Goal: Transaction & Acquisition: Obtain resource

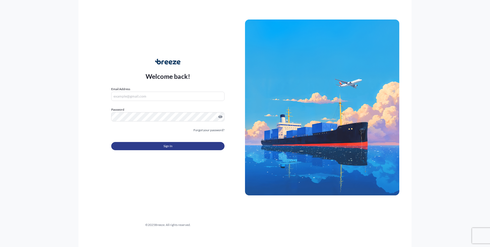
type input "[PERSON_NAME][EMAIL_ADDRESS][DOMAIN_NAME]"
click at [157, 146] on button "Sign In" at bounding box center [167, 146] width 113 height 8
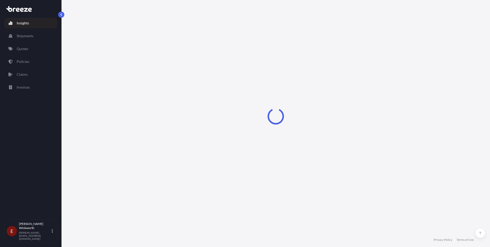
select select "2025"
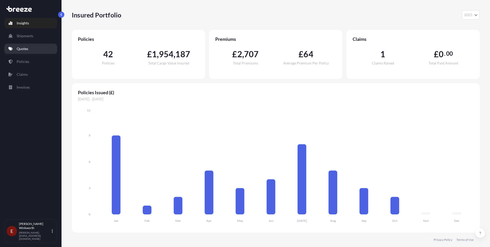
click at [25, 49] on p "Quotes" at bounding box center [23, 48] width 12 height 5
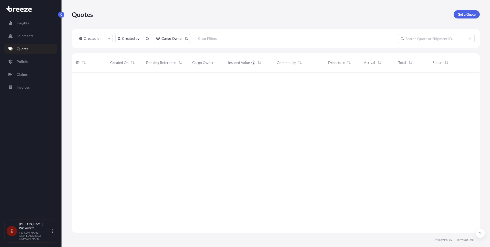
scroll to position [160, 404]
click at [465, 15] on p "Get a Quote" at bounding box center [467, 14] width 18 height 5
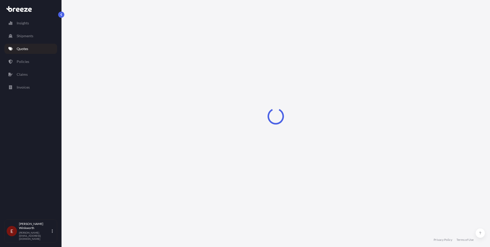
select select "Sea"
select select "1"
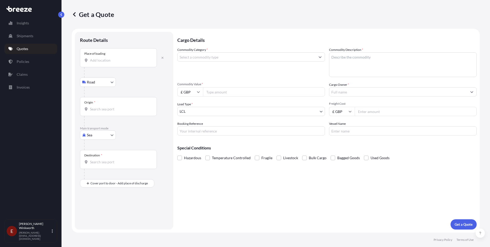
drag, startPoint x: 92, startPoint y: 60, endPoint x: 95, endPoint y: 62, distance: 3.6
click at [93, 60] on input "Place of loading" at bounding box center [120, 60] width 61 height 5
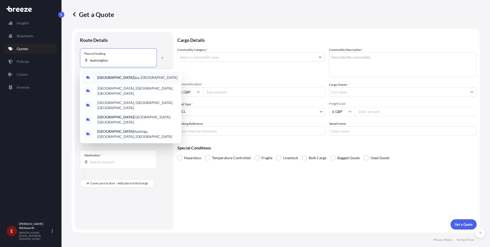
click at [114, 76] on b "[GEOGRAPHIC_DATA]" at bounding box center [115, 77] width 36 height 4
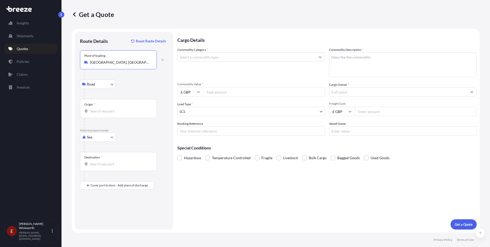
type input "[GEOGRAPHIC_DATA], [GEOGRAPHIC_DATA]"
click at [91, 113] on input "Origin *" at bounding box center [120, 110] width 61 height 5
type input "GBSOU - [GEOGRAPHIC_DATA], [GEOGRAPHIC_DATA]"
click at [93, 163] on input "Destination *" at bounding box center [120, 163] width 61 height 5
click at [92, 163] on input "Destination *" at bounding box center [120, 163] width 61 height 5
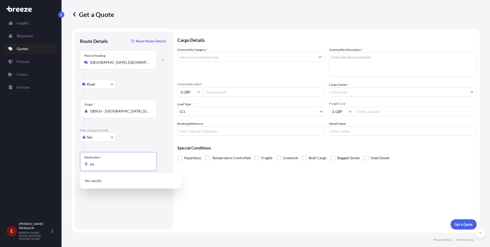
type input "p"
click at [101, 165] on input "kelan" at bounding box center [120, 163] width 61 height 5
type input "k"
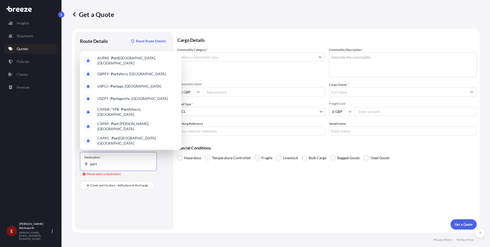
drag, startPoint x: 102, startPoint y: 165, endPoint x: 87, endPoint y: 162, distance: 15.8
click at [87, 162] on div "port" at bounding box center [118, 163] width 68 height 5
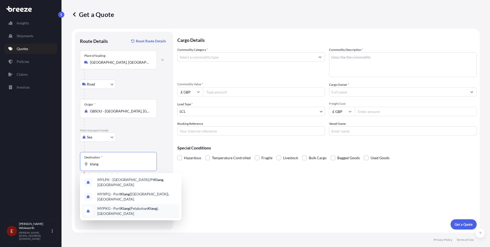
click at [119, 206] on span "MYPKG - [GEOGRAPHIC_DATA] ([GEOGRAPHIC_DATA] ), [GEOGRAPHIC_DATA]" at bounding box center [137, 211] width 80 height 10
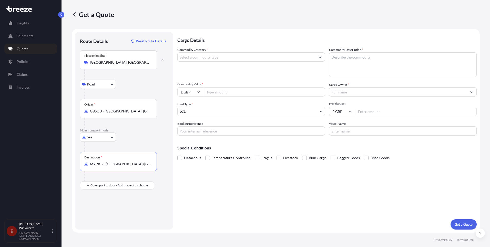
type input "MYPKG - [GEOGRAPHIC_DATA] ([GEOGRAPHIC_DATA]), [GEOGRAPHIC_DATA]"
click at [186, 58] on input "Commodity Category *" at bounding box center [247, 56] width 138 height 9
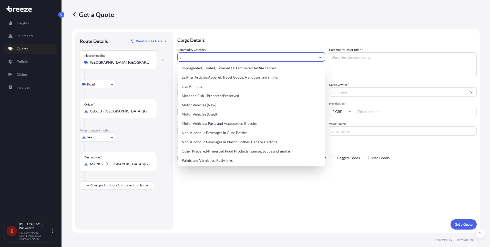
scroll to position [67, 0]
click at [195, 115] on div "Motor Vehicles (Used)" at bounding box center [251, 114] width 143 height 9
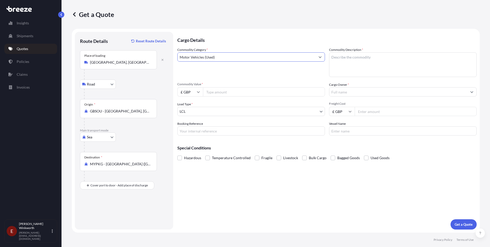
type input "Motor Vehicles (Used)"
click at [213, 93] on input "Commodity Value *" at bounding box center [264, 91] width 122 height 9
click at [208, 92] on input "Commodity Value *" at bounding box center [264, 91] width 122 height 9
type input "750000"
click at [322, 112] on body "Insights Shipments Quotes Policies Claims Invoices E [PERSON_NAME] [PERSON_NAME…" at bounding box center [245, 123] width 490 height 247
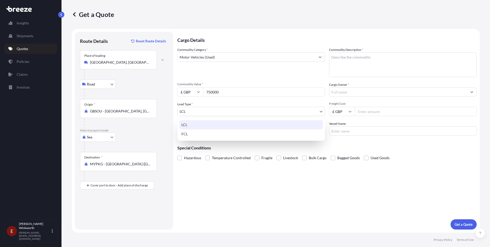
click at [188, 111] on body "Insights Shipments Quotes Policies Claims Invoices E [PERSON_NAME] [PERSON_NAME…" at bounding box center [245, 123] width 490 height 247
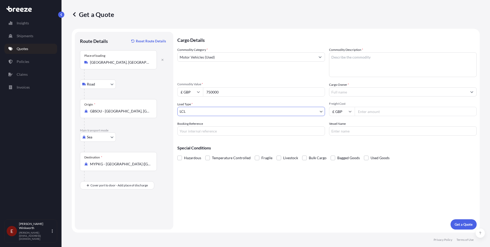
click at [332, 57] on textarea "Commodity Description *" at bounding box center [403, 64] width 148 height 25
click at [334, 56] on textarea "Commodity Description *" at bounding box center [403, 64] width 148 height 25
type textarea "NMS-L vehicle"
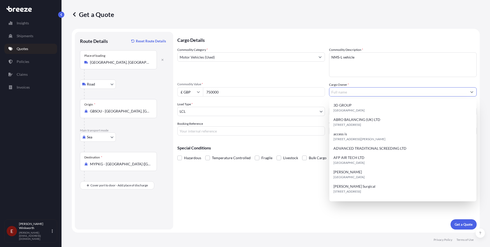
click at [336, 93] on input "Cargo Owner *" at bounding box center [399, 91] width 138 height 9
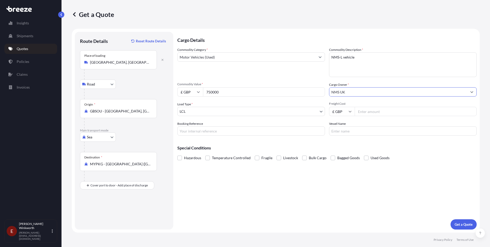
type input "NMS UK"
click at [366, 111] on input "Freight Cost" at bounding box center [416, 111] width 122 height 9
click at [366, 112] on input "Freight Cost" at bounding box center [416, 111] width 122 height 9
type input "6350"
click at [188, 109] on body "Insights Shipments Quotes Policies Claims Invoices E [PERSON_NAME] [PERSON_NAME…" at bounding box center [245, 123] width 490 height 247
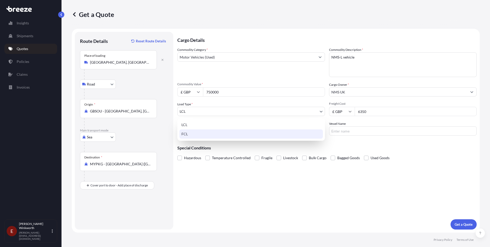
click at [186, 134] on div "FCL" at bounding box center [252, 133] width 144 height 9
select select "2"
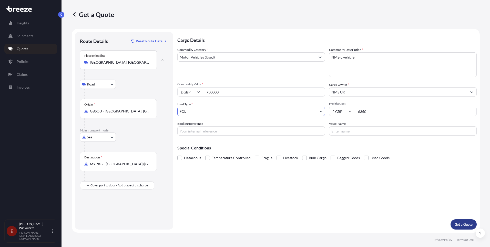
click at [459, 224] on p "Get a Quote" at bounding box center [464, 224] width 18 height 5
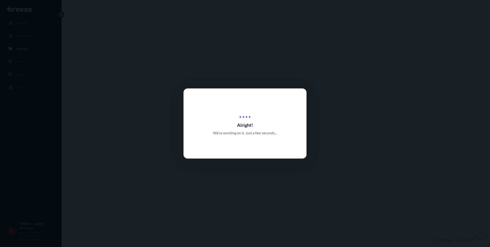
select select "Road"
select select "Sea"
select select "2"
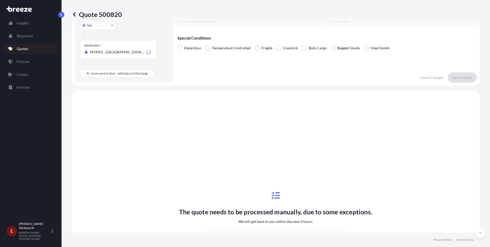
scroll to position [175, 0]
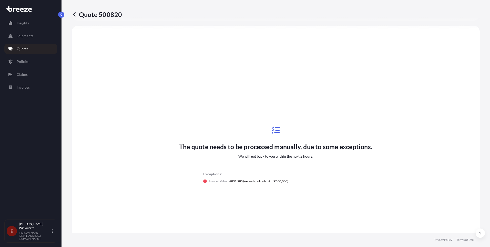
click at [73, 15] on icon at bounding box center [74, 14] width 3 height 4
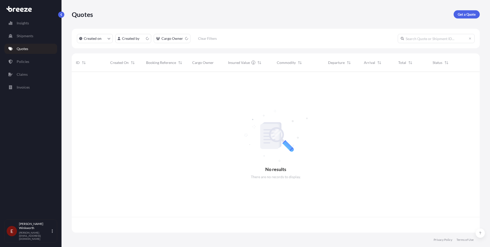
scroll to position [160, 404]
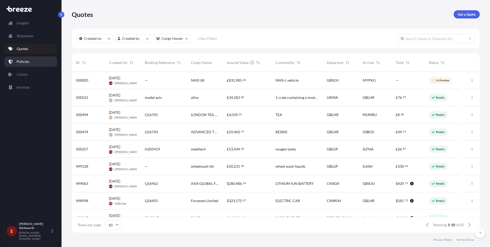
click at [18, 61] on p "Policies" at bounding box center [23, 61] width 13 height 5
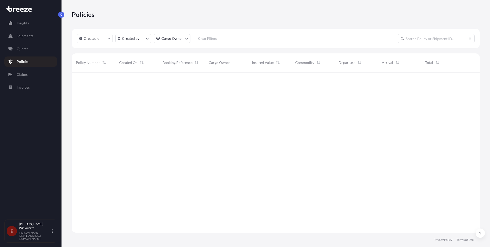
scroll to position [160, 404]
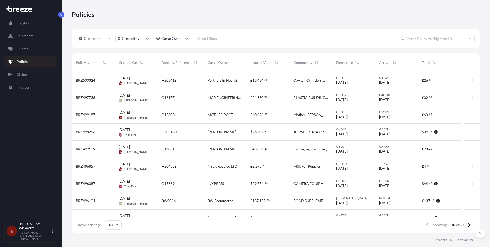
click at [89, 80] on span "BRZ500324" at bounding box center [85, 80] width 19 height 5
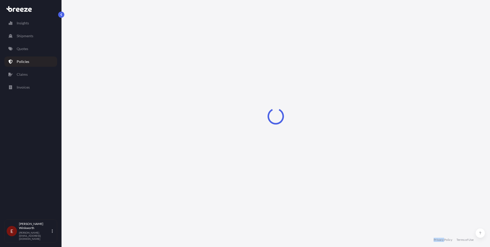
click at [89, 80] on div "Loading" at bounding box center [276, 116] width 408 height 232
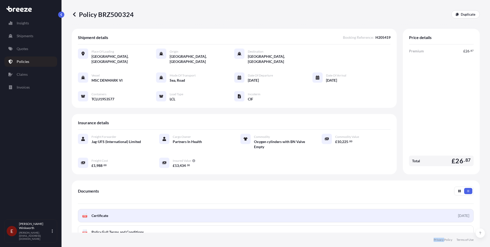
click at [103, 213] on span "Certificate" at bounding box center [100, 215] width 17 height 5
